Goal: Transaction & Acquisition: Purchase product/service

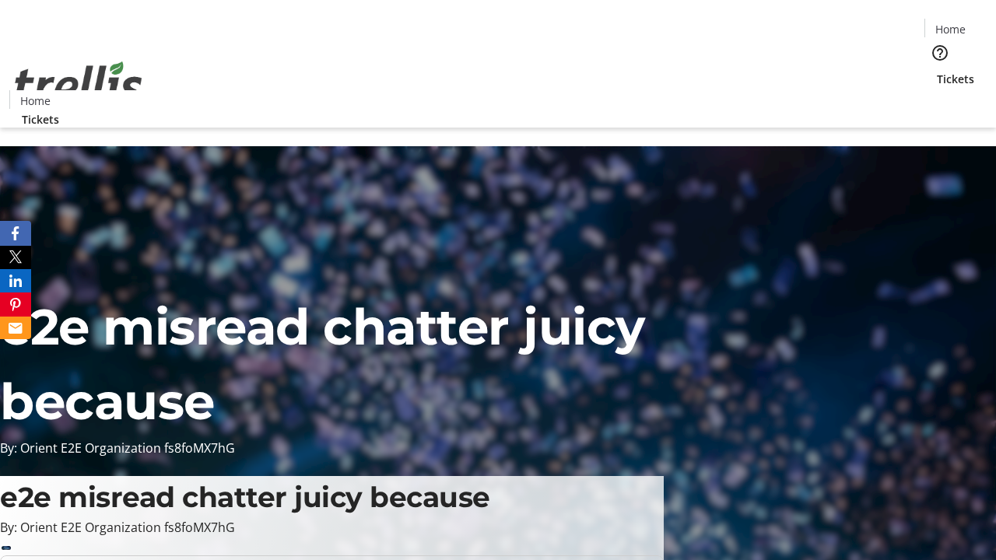
click at [937, 71] on span "Tickets" at bounding box center [955, 79] width 37 height 16
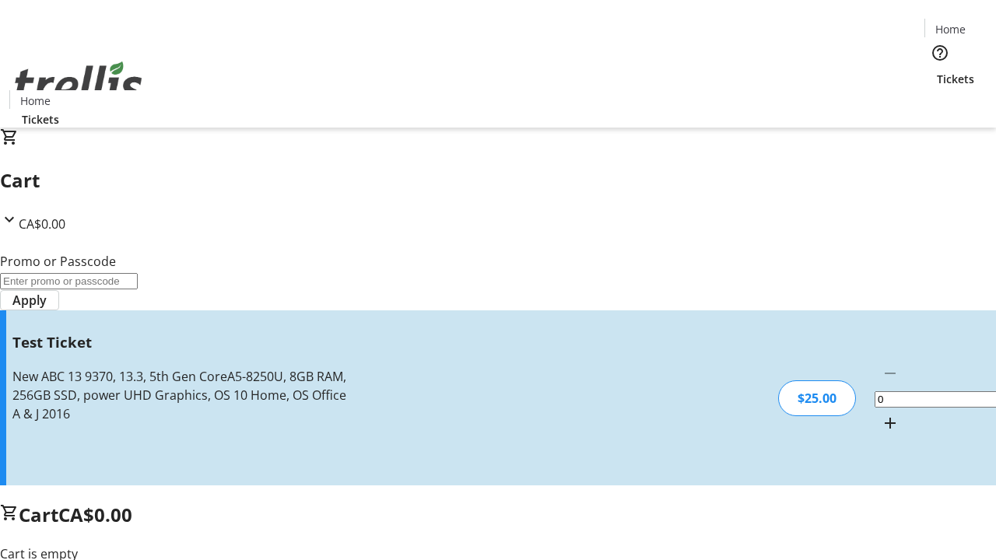
click at [881, 414] on mat-icon "Increment by one" at bounding box center [890, 423] width 19 height 19
type input "1"
